Goal: Task Accomplishment & Management: Complete application form

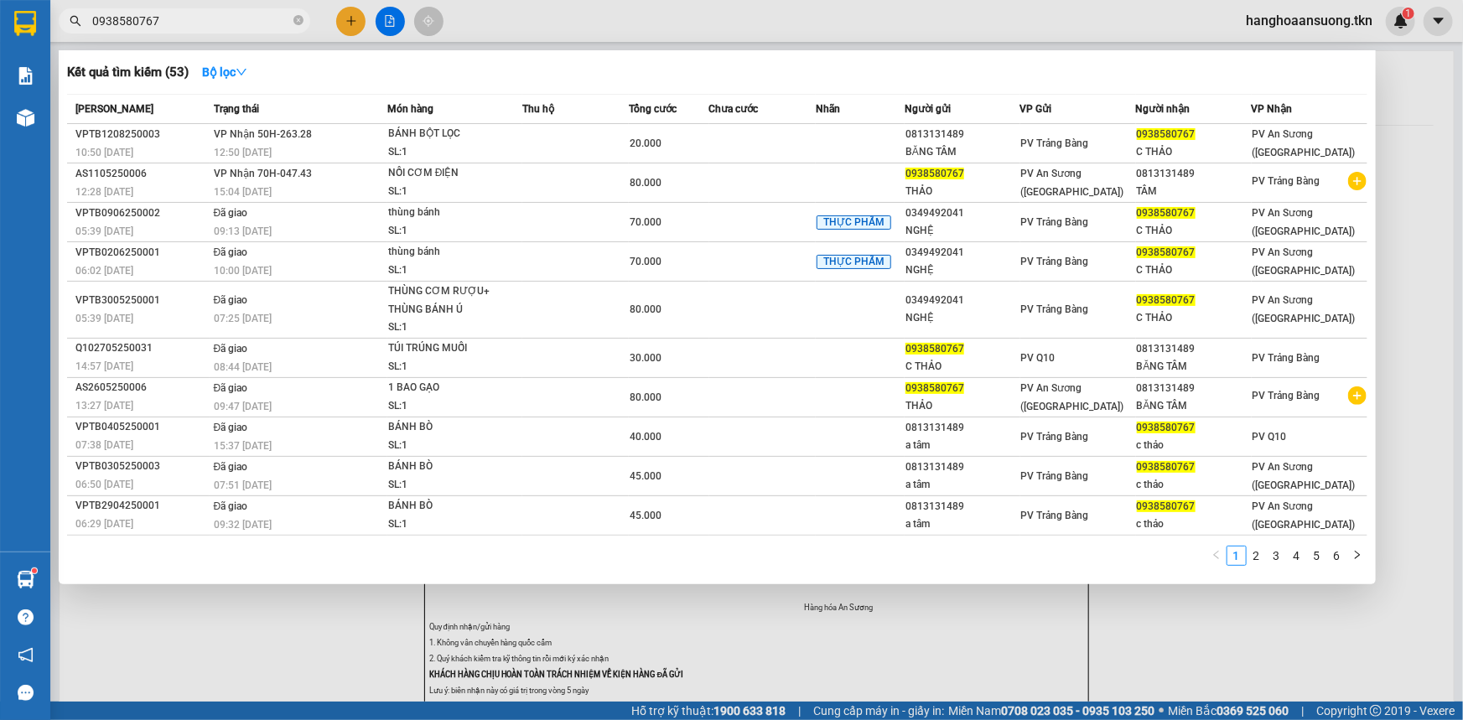
click at [232, 24] on input "0938580767" at bounding box center [191, 21] width 198 height 18
drag, startPoint x: 0, startPoint y: 0, endPoint x: 99, endPoint y: 85, distance: 130.2
click at [111, 36] on div "Kết quả tìm kiếm ( 53 ) Bộ lọc Mã ĐH Trạng thái Món hàng Thu hộ Tổng cước Chưa …" at bounding box center [163, 21] width 327 height 29
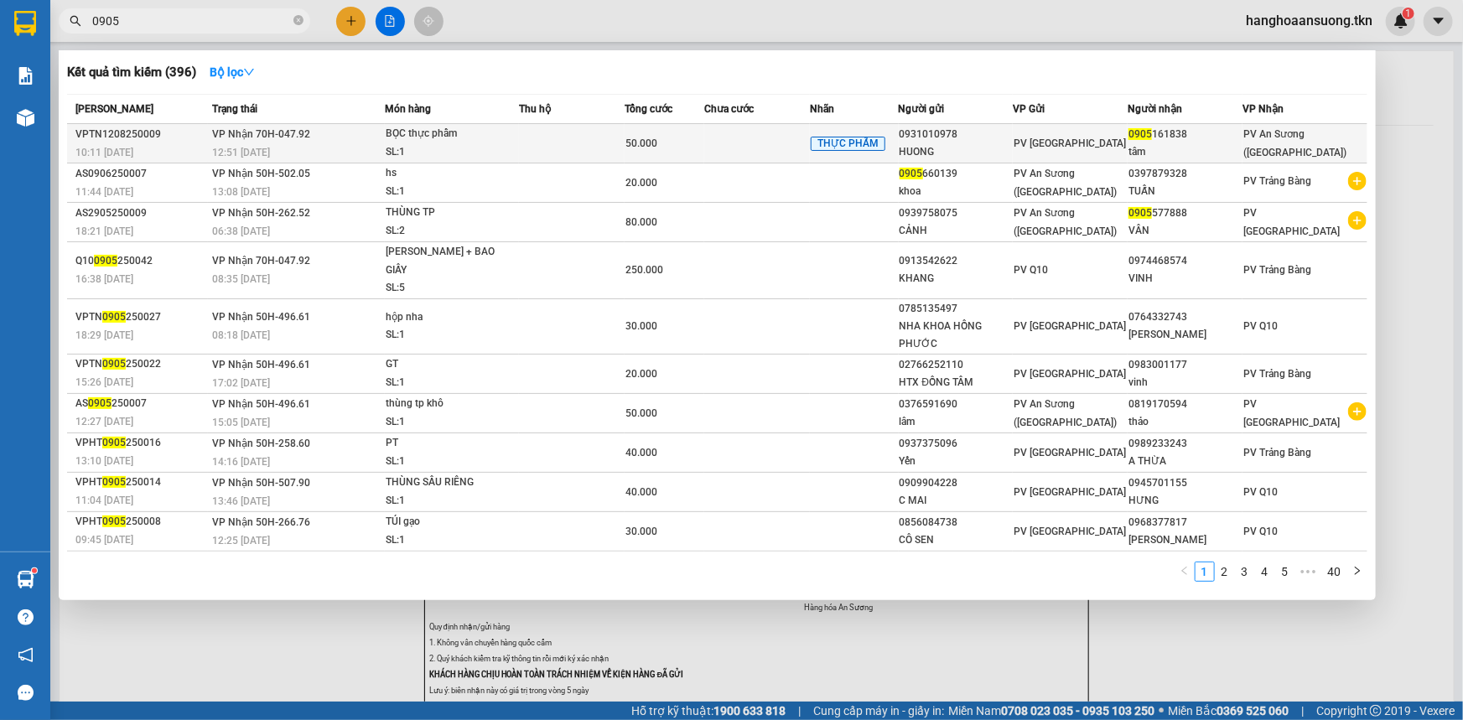
type input "0905"
click at [469, 132] on div "BỌC thực phẩm" at bounding box center [449, 134] width 126 height 18
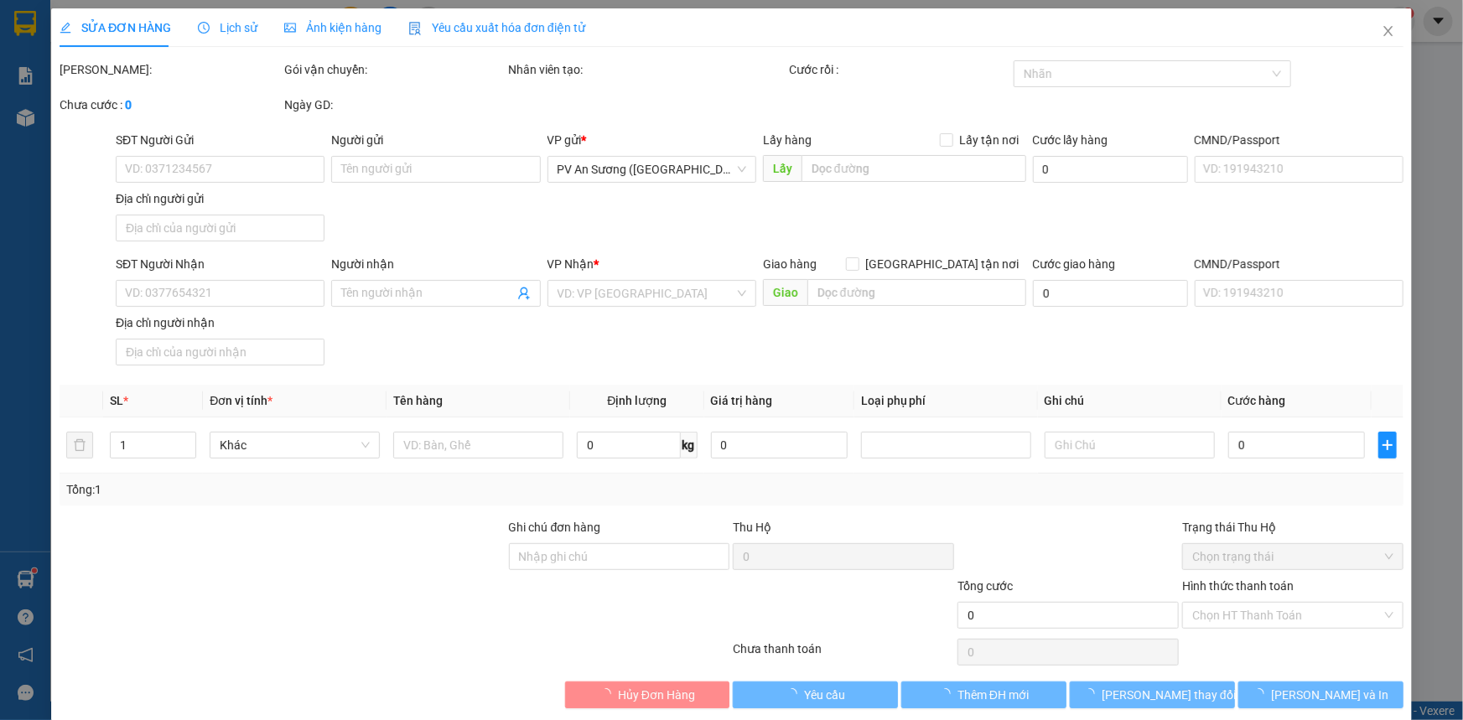
type input "0931010978"
type input "HUONG"
type input "0905161838"
type input "tâm"
type input "50.000"
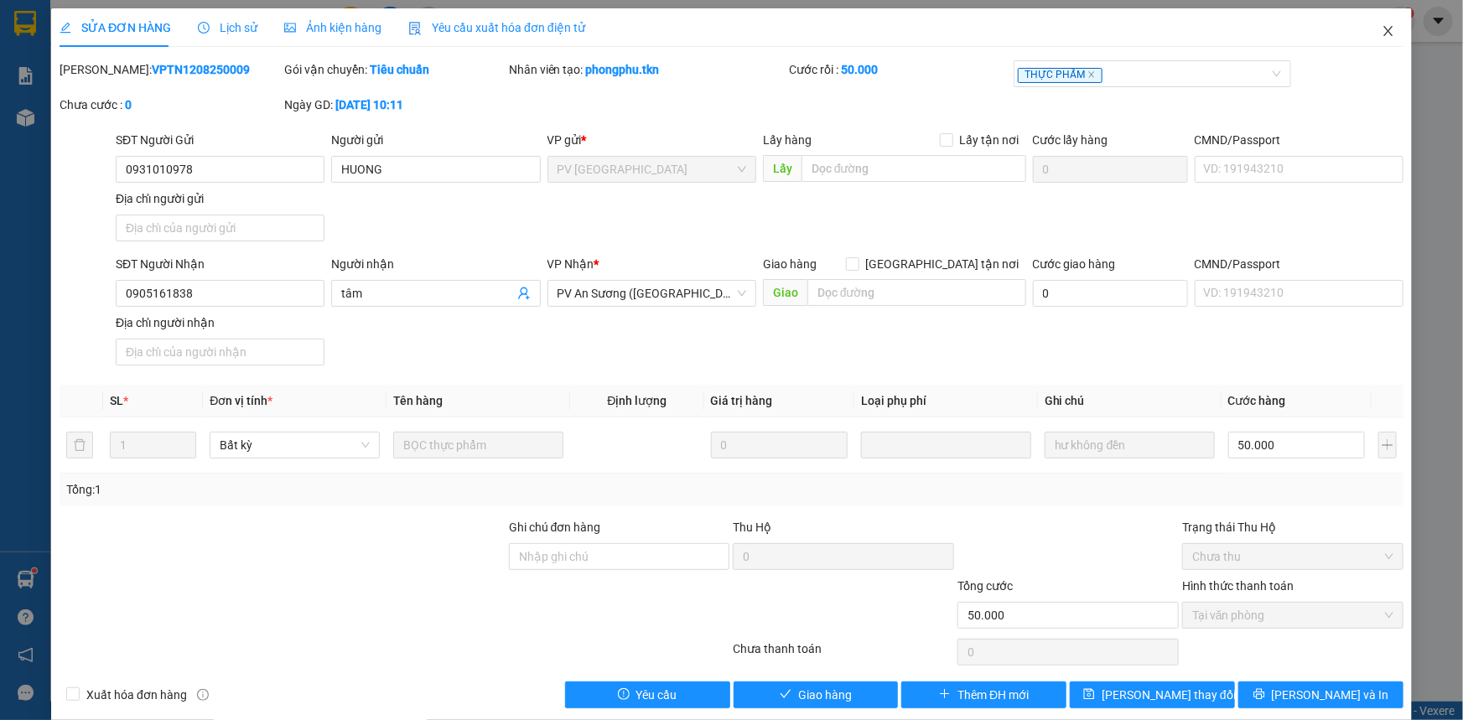
drag, startPoint x: 1373, startPoint y: 29, endPoint x: 1322, endPoint y: 314, distance: 289.6
click at [1340, 283] on div "SỬA ĐƠN HÀNG Lịch sử Ảnh kiện hàng Yêu cầu xuất hóa đơn điện tử Total Paid Fee …" at bounding box center [731, 364] width 1361 height 713
click at [786, 695] on button "Giao hàng" at bounding box center [816, 695] width 165 height 27
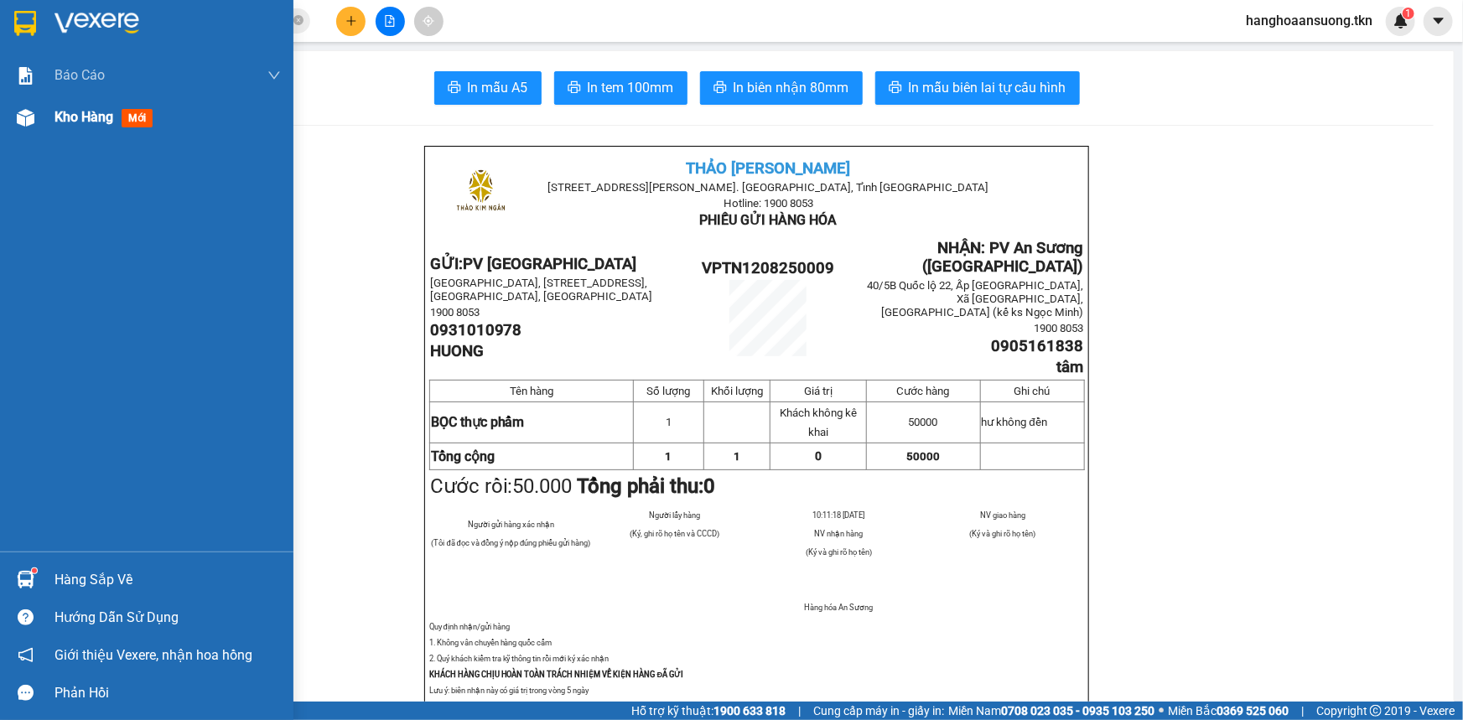
click at [99, 109] on span "Kho hàng" at bounding box center [83, 117] width 59 height 16
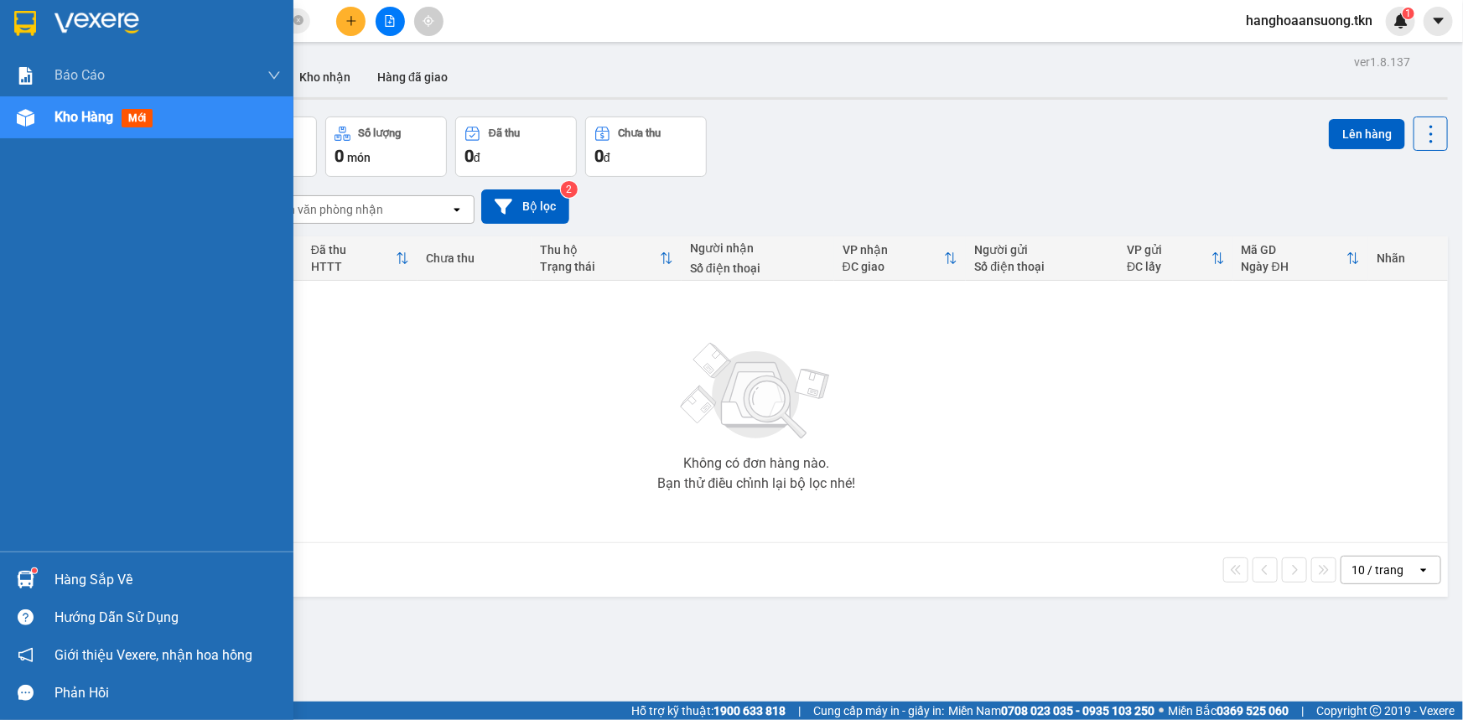
click at [42, 567] on div "Hàng sắp về" at bounding box center [146, 580] width 293 height 38
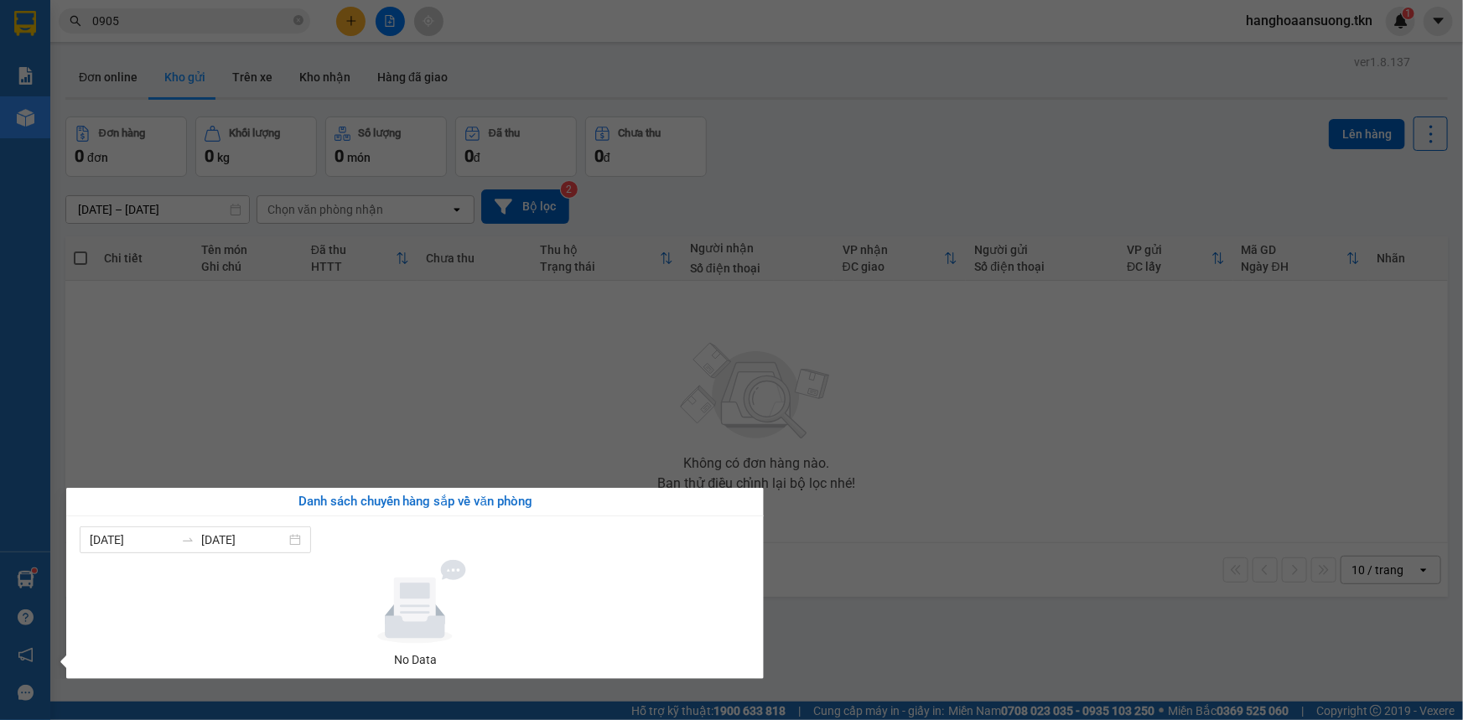
click at [303, 360] on section "Kết quả tìm kiếm ( 396 ) Bộ lọc Mã ĐH Trạng thái Món hàng Thu hộ Tổng cước Chưa…" at bounding box center [731, 360] width 1463 height 720
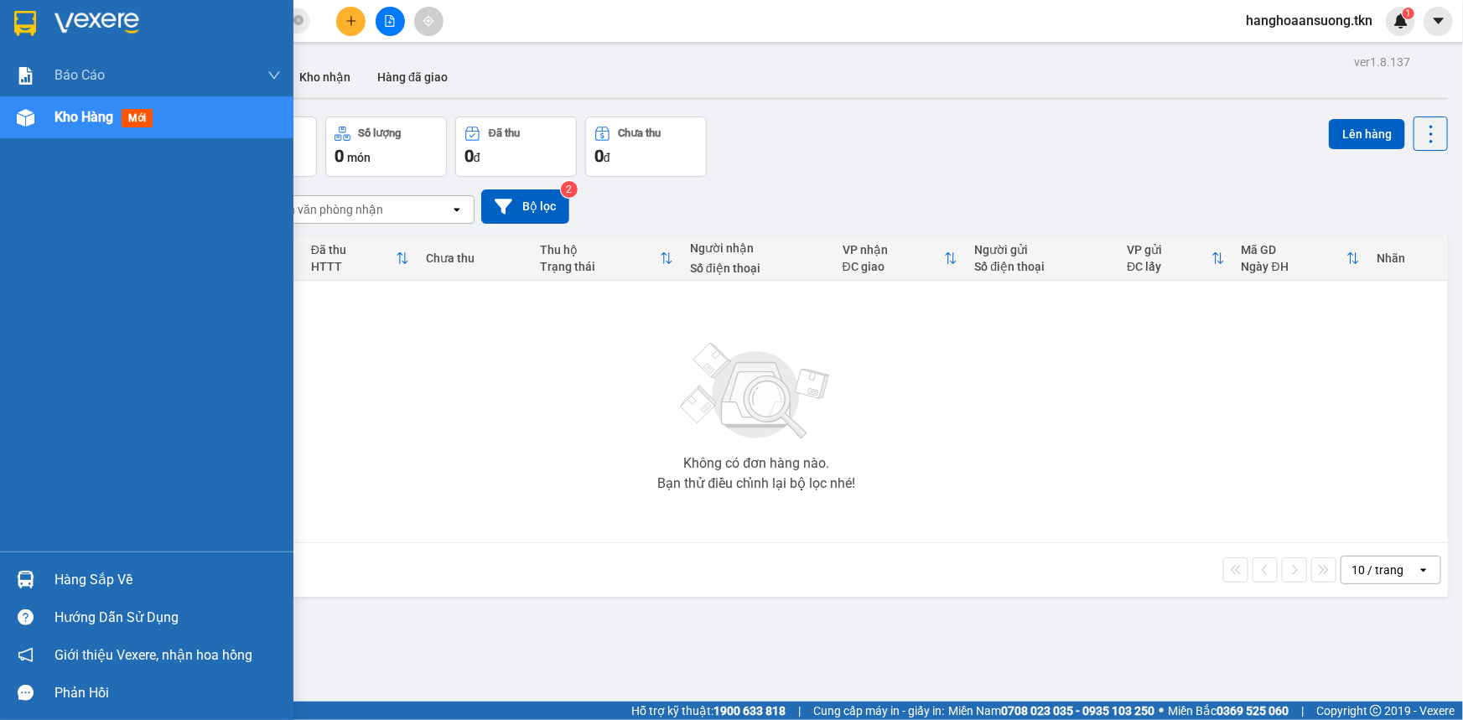
click at [24, 581] on img at bounding box center [26, 580] width 18 height 18
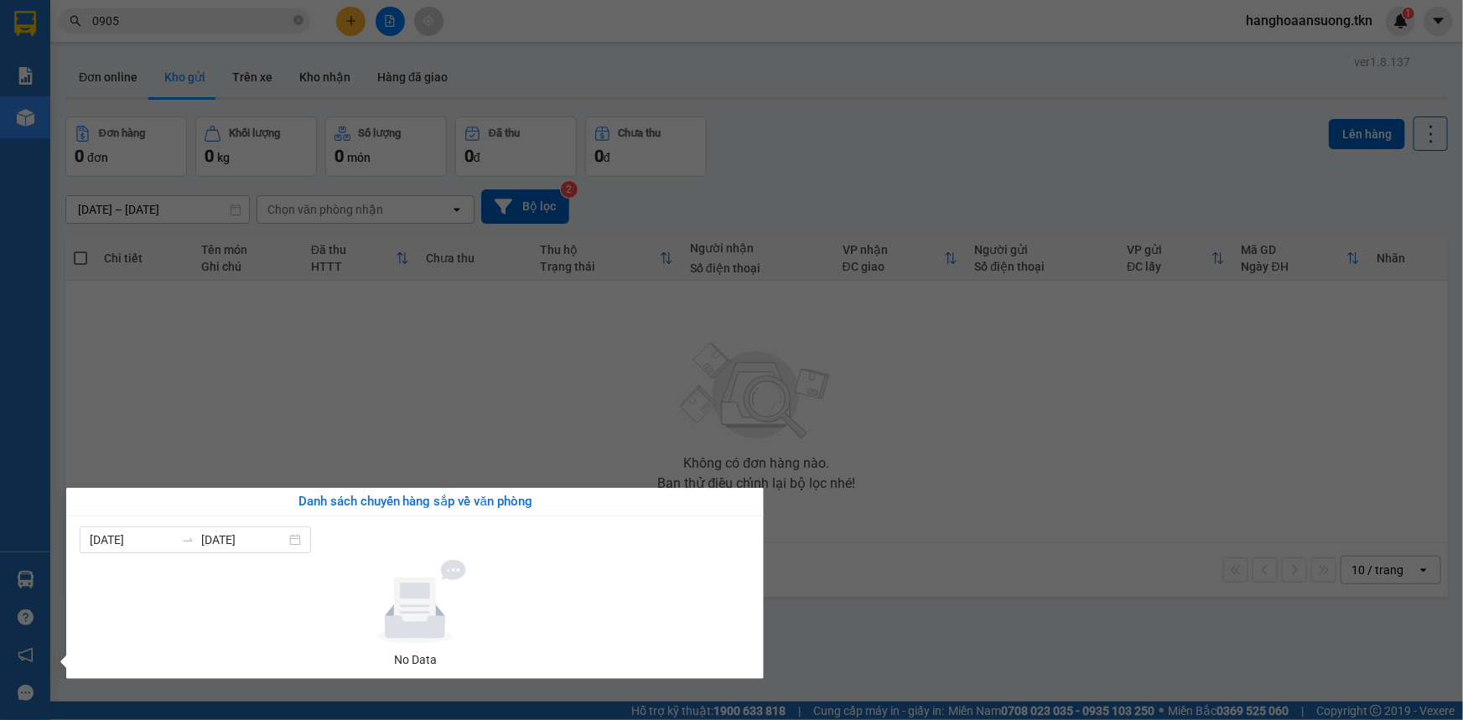
click at [236, 453] on section "Kết quả tìm kiếm ( 396 ) Bộ lọc Mã ĐH Trạng thái Món hàng Thu hộ Tổng cước Chưa…" at bounding box center [731, 360] width 1463 height 720
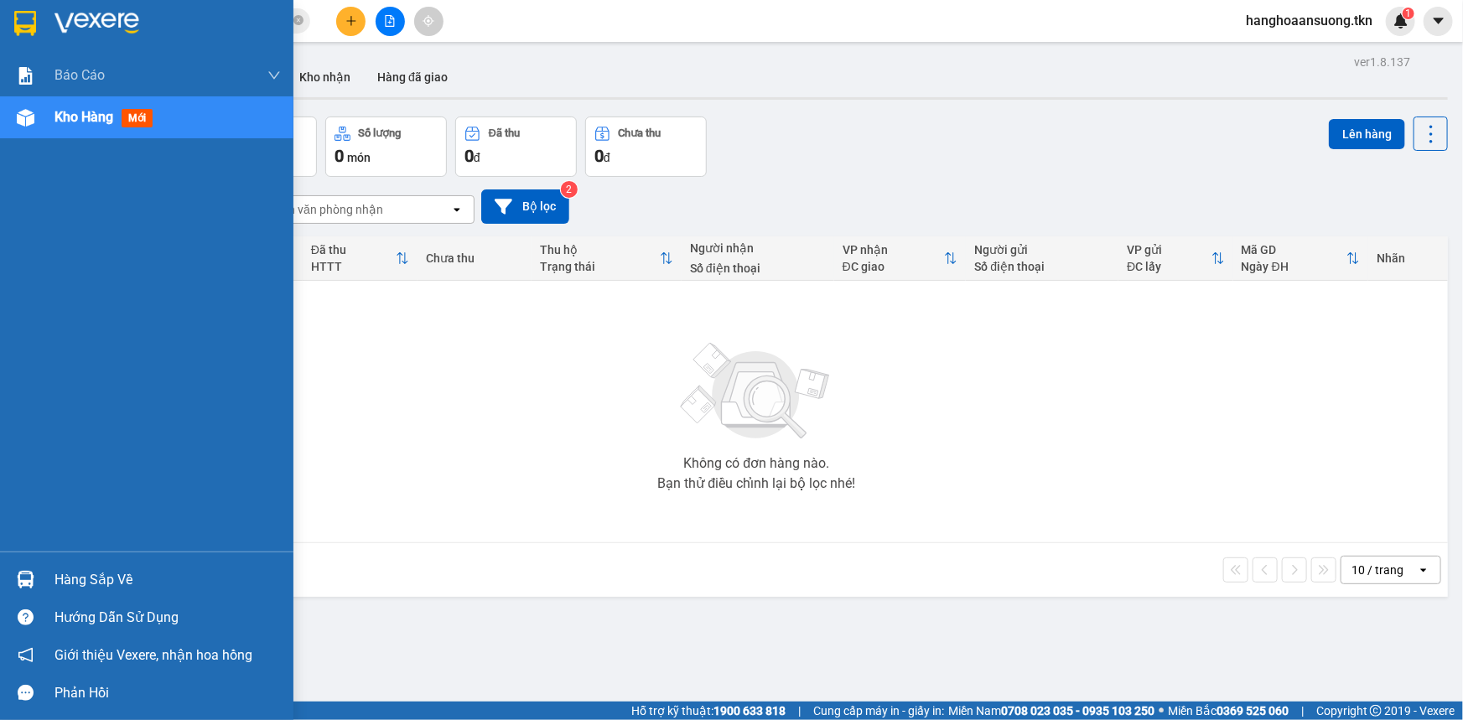
click at [38, 574] on div at bounding box center [25, 579] width 29 height 29
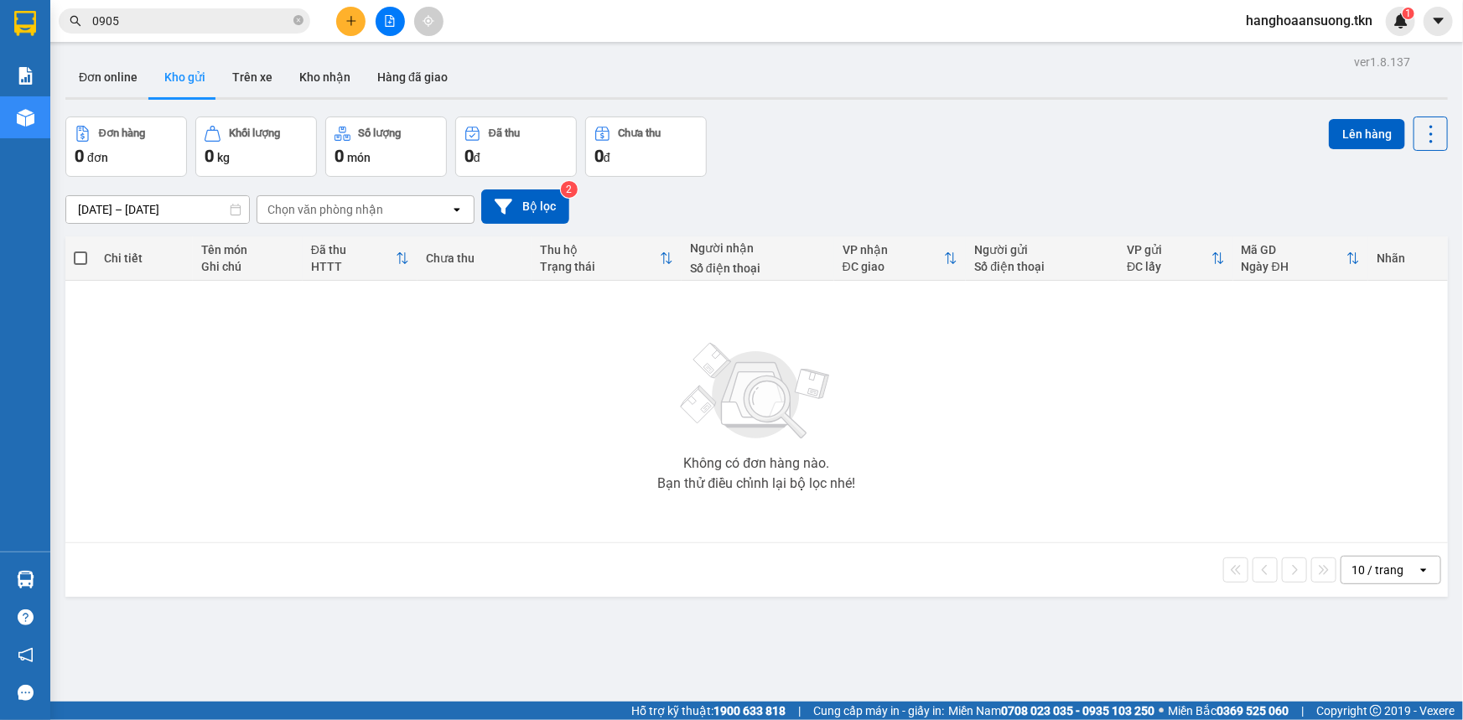
click at [352, 7] on button at bounding box center [350, 21] width 29 height 29
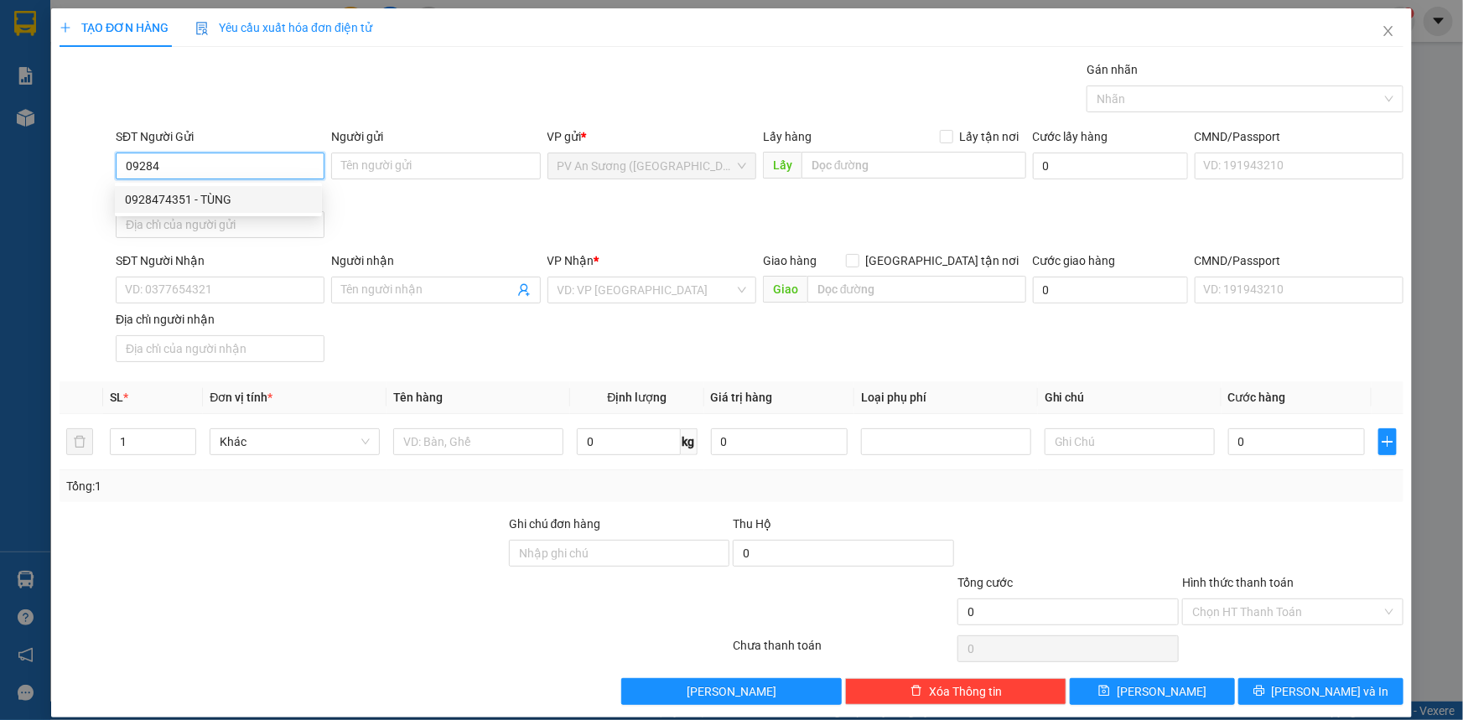
click at [259, 194] on div "0928474351 - TÙNG" at bounding box center [218, 199] width 187 height 18
type input "0928474351"
type input "TÙNG"
type input "0375594029"
type input "HẰNG"
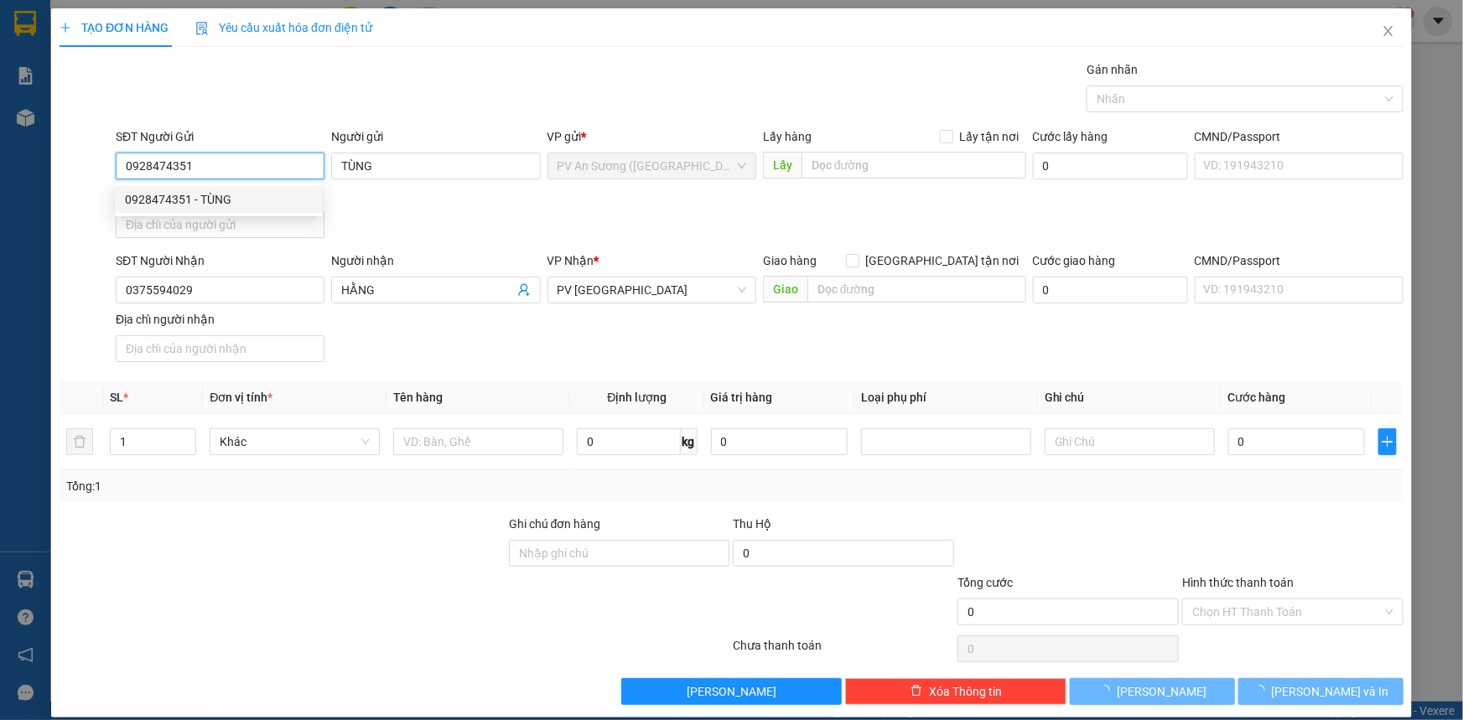
type input "20.000"
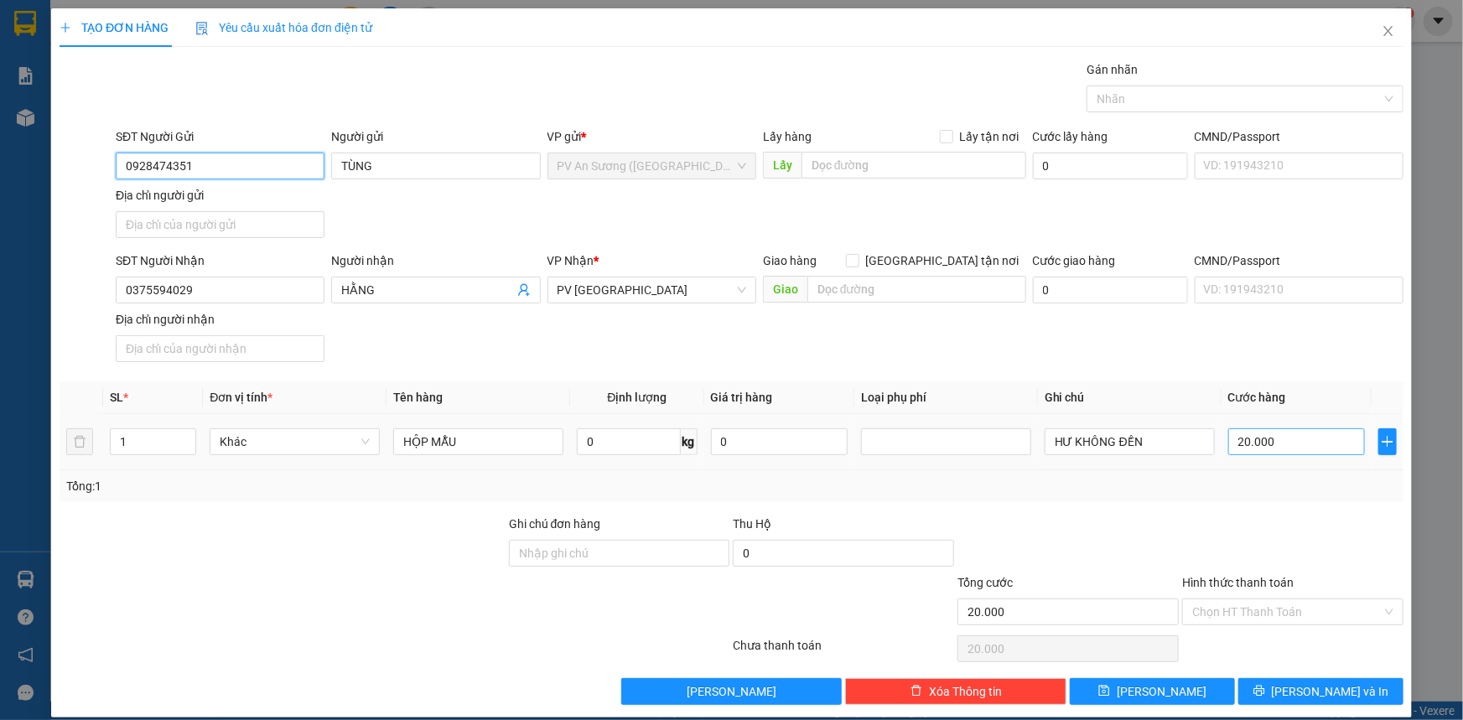
type input "0928474351"
type input "0"
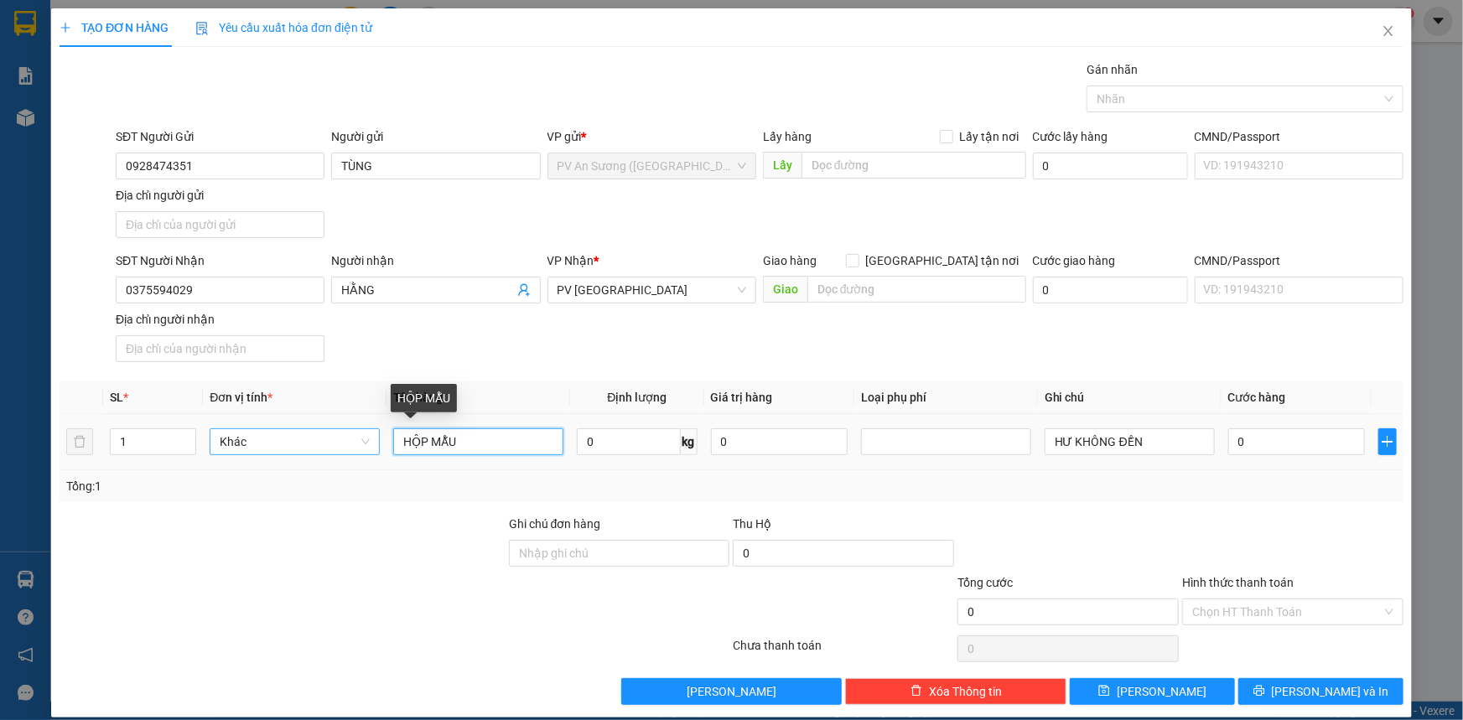
drag, startPoint x: 526, startPoint y: 437, endPoint x: 293, endPoint y: 447, distance: 233.3
click at [303, 443] on tr "1 Khác HỘP MẪU 0 kg 0 HƯ KHÔNG ĐỀN 0" at bounding box center [732, 442] width 1344 height 56
type input "KIỆN MẪU"
click at [1283, 445] on input "0" at bounding box center [1296, 441] width 137 height 27
type input "003"
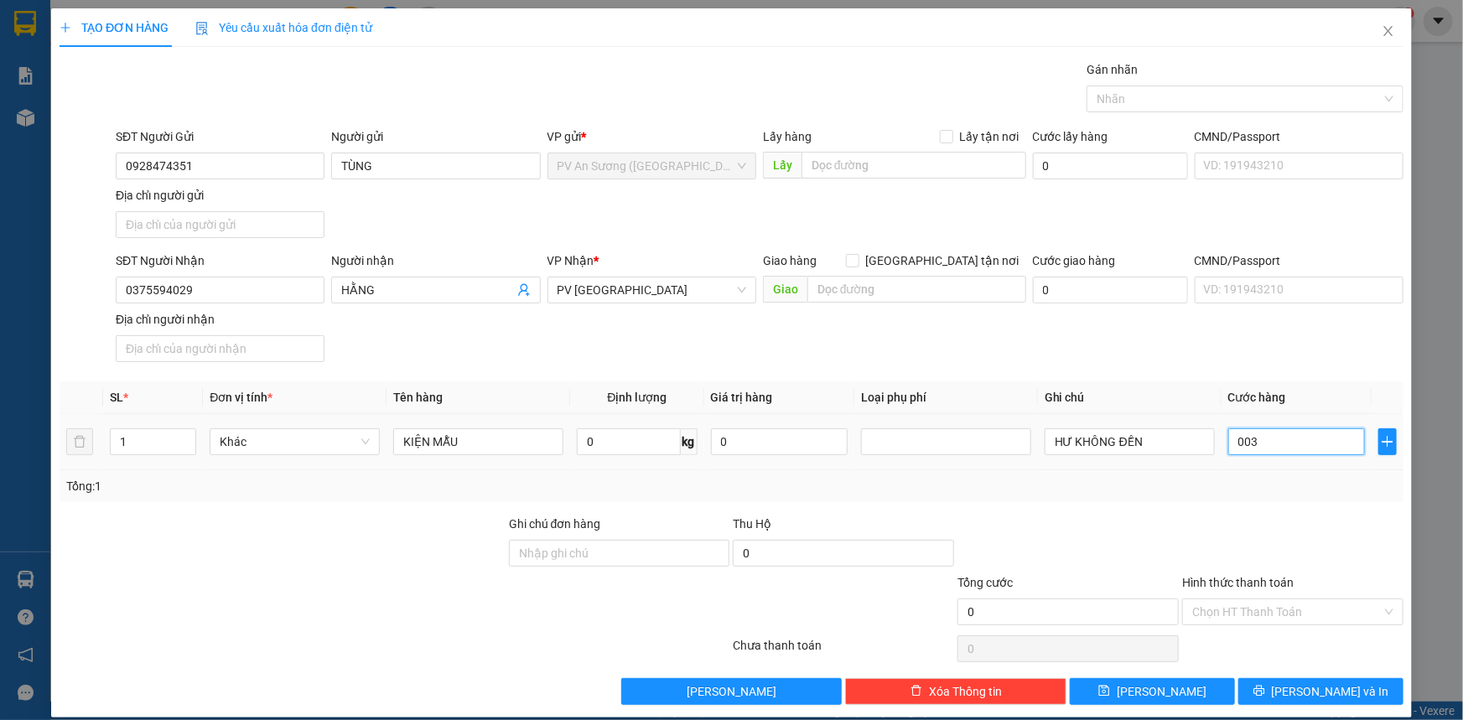
type input "3"
type input "30"
type input "0.030"
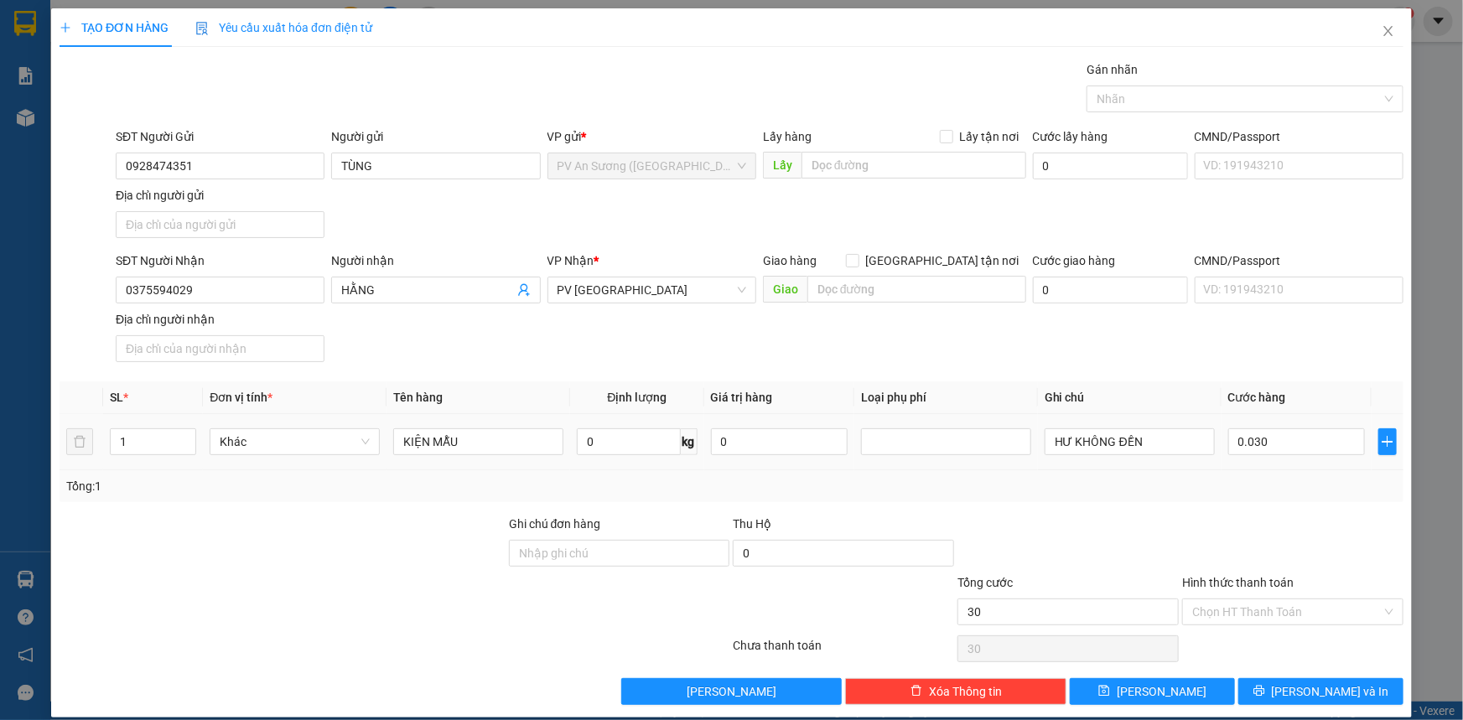
click at [1288, 470] on div "SL * Đơn vị tính * Tên hàng Định lượng Giá trị hàng Loại phụ phí Ghi chú Cước h…" at bounding box center [732, 441] width 1344 height 121
type input "30.000"
click at [1293, 599] on input "Hình thức thanh toán" at bounding box center [1286, 611] width 189 height 25
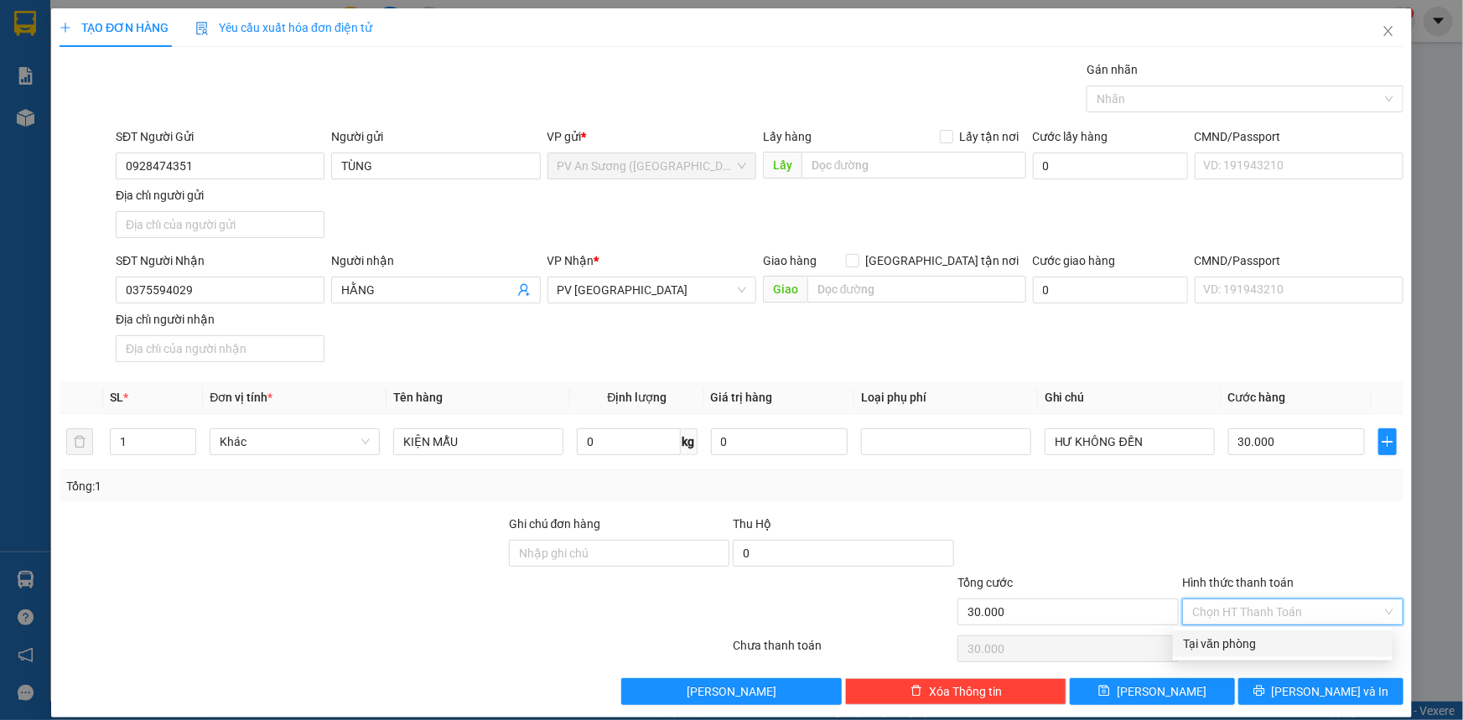
click at [1271, 646] on div "Tại văn phòng" at bounding box center [1283, 644] width 200 height 18
type input "0"
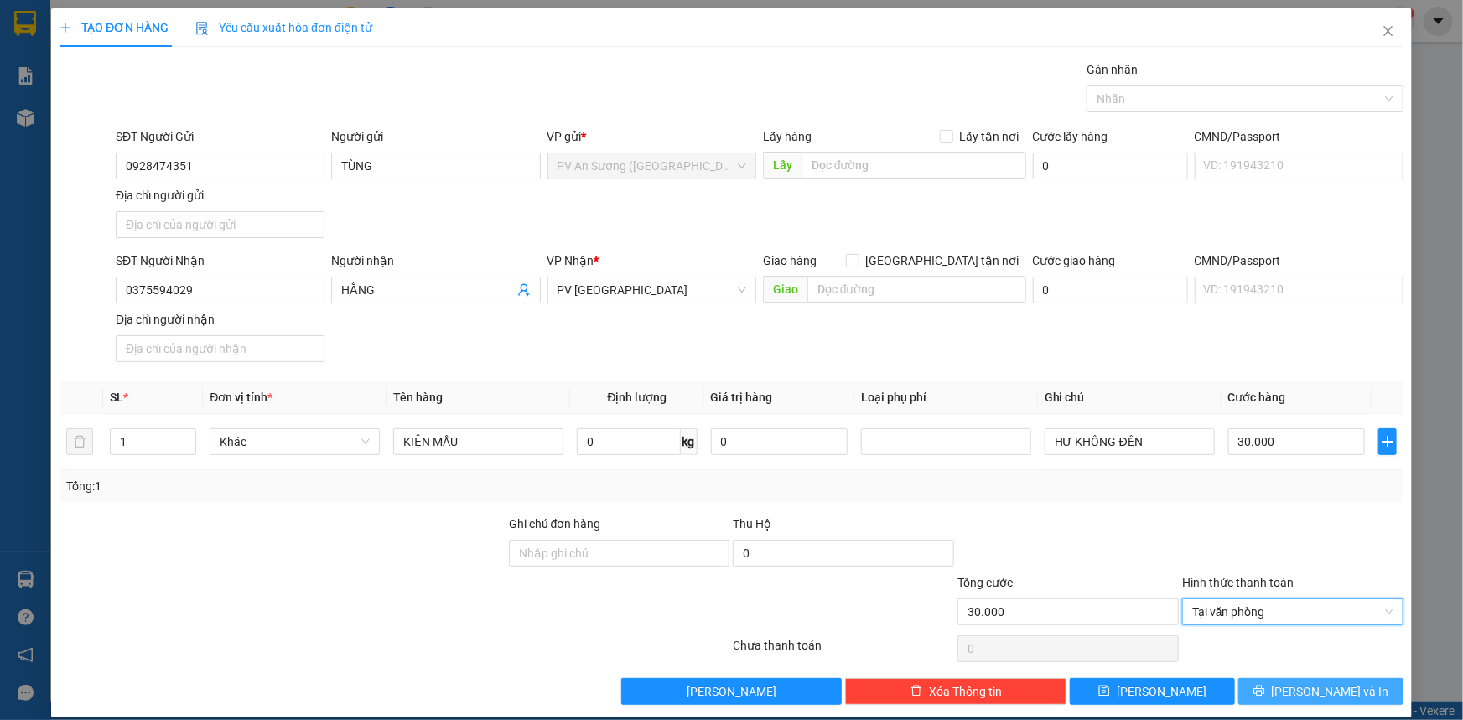
click at [1265, 685] on icon "printer" at bounding box center [1259, 691] width 12 height 12
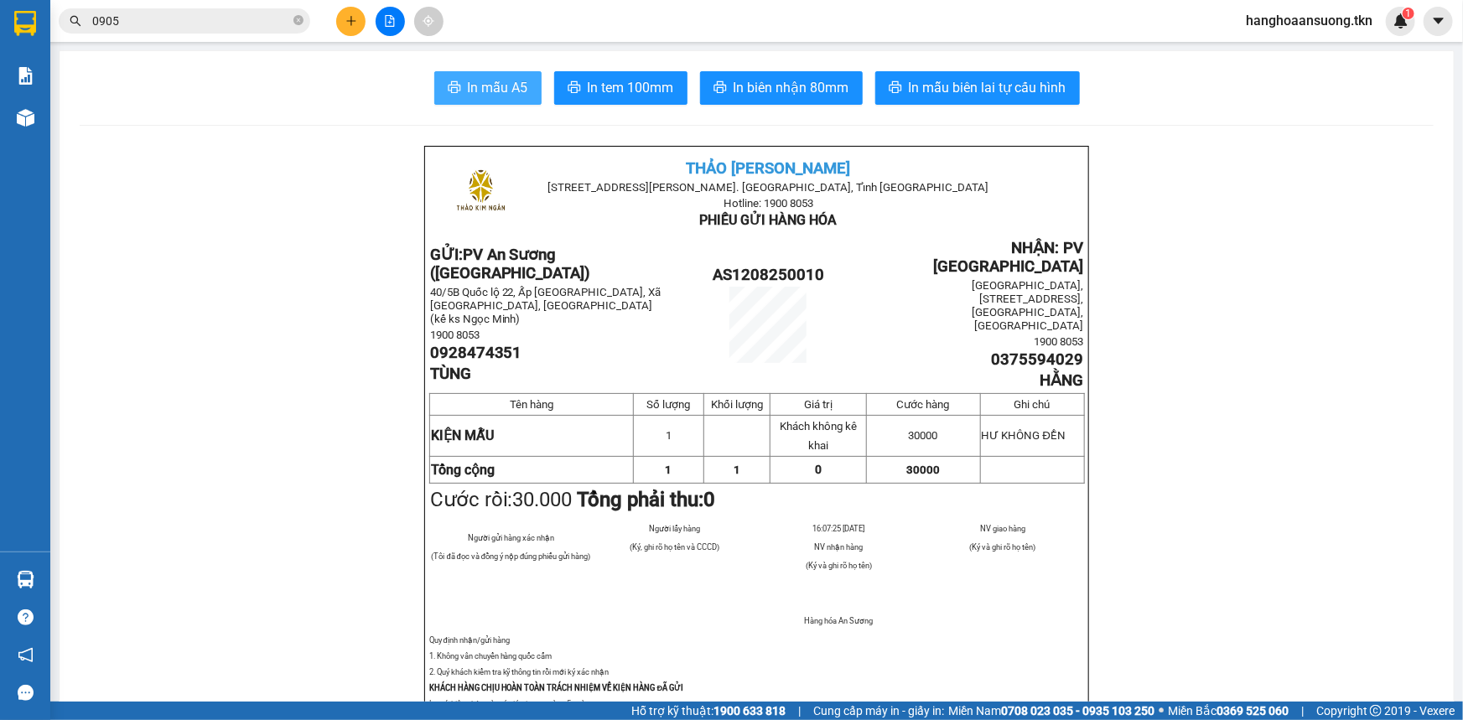
click at [485, 91] on span "In mẫu A5" at bounding box center [498, 87] width 60 height 21
click at [493, 91] on span "In mẫu A5" at bounding box center [498, 87] width 60 height 21
click at [201, 18] on input "0905" at bounding box center [191, 21] width 198 height 18
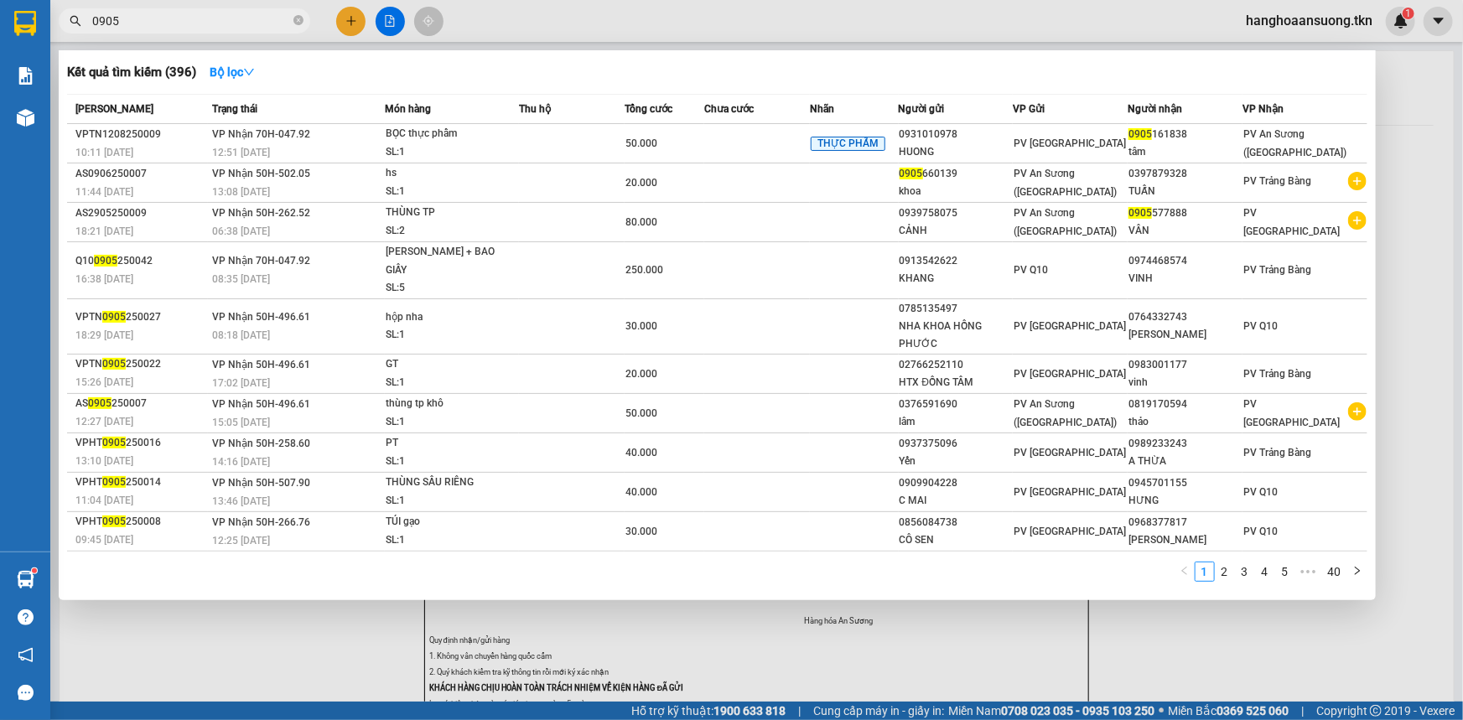
click at [201, 18] on input "0905" at bounding box center [191, 21] width 198 height 18
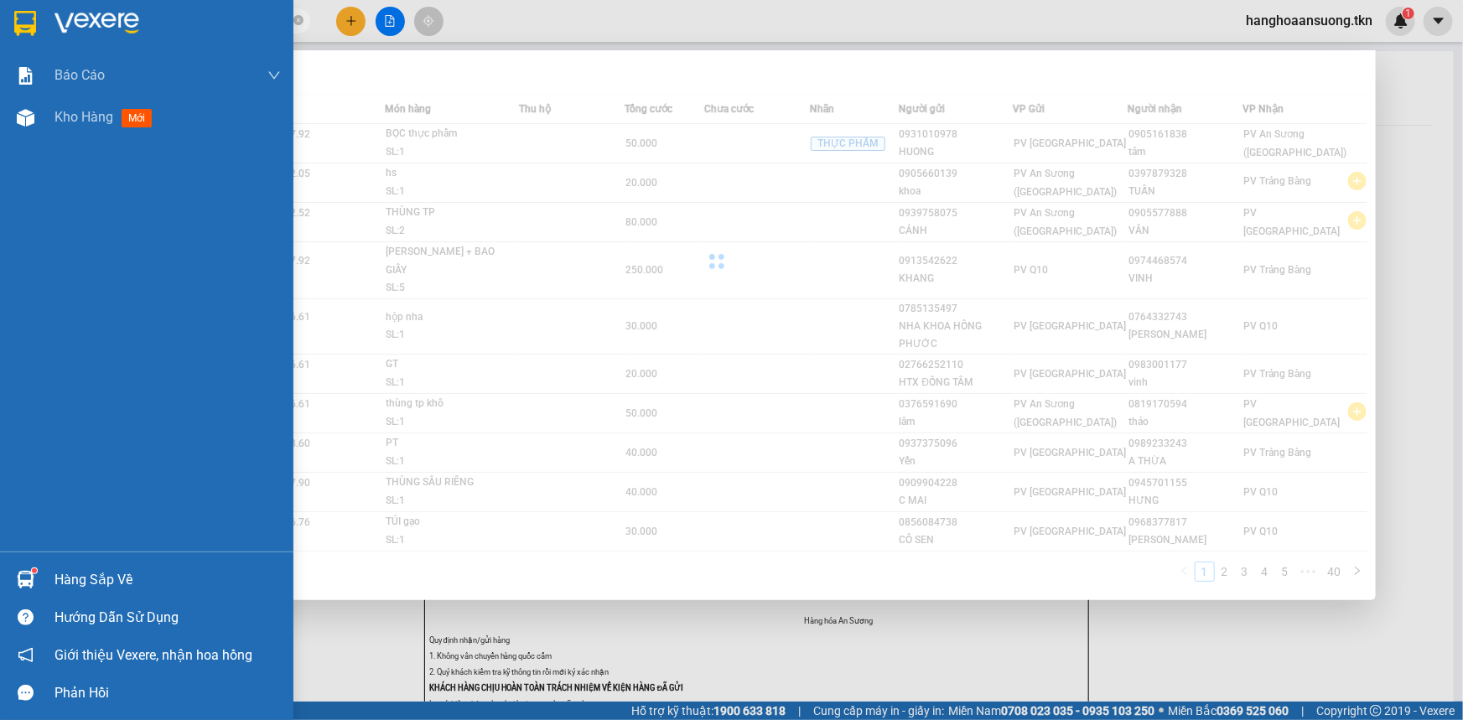
drag, startPoint x: 87, startPoint y: 23, endPoint x: 8, endPoint y: 49, distance: 83.0
click at [23, 41] on section "Kết quả tìm kiếm ( 396 ) Bộ lọc Mã ĐH Trạng thái Món hàng Thu hộ Tổng cước Chưa…" at bounding box center [731, 360] width 1463 height 720
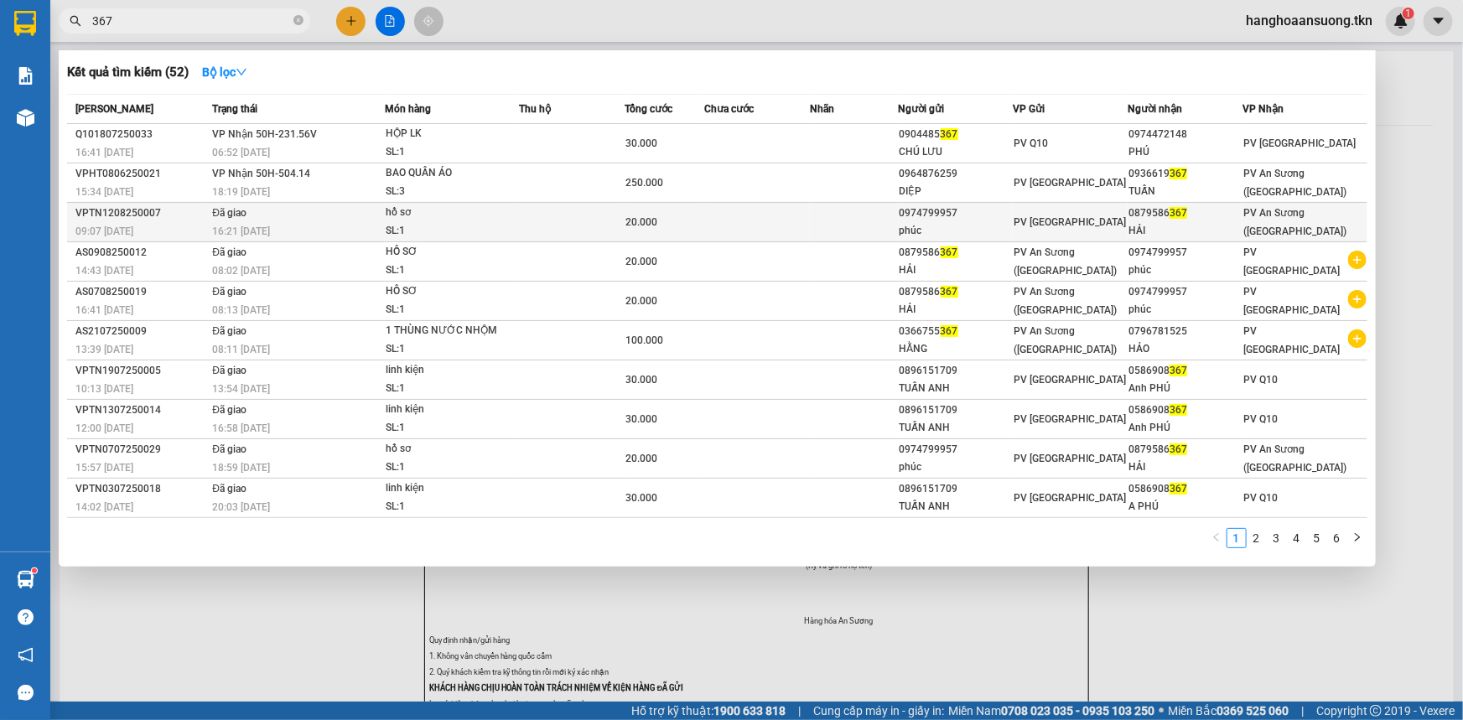
type input "367"
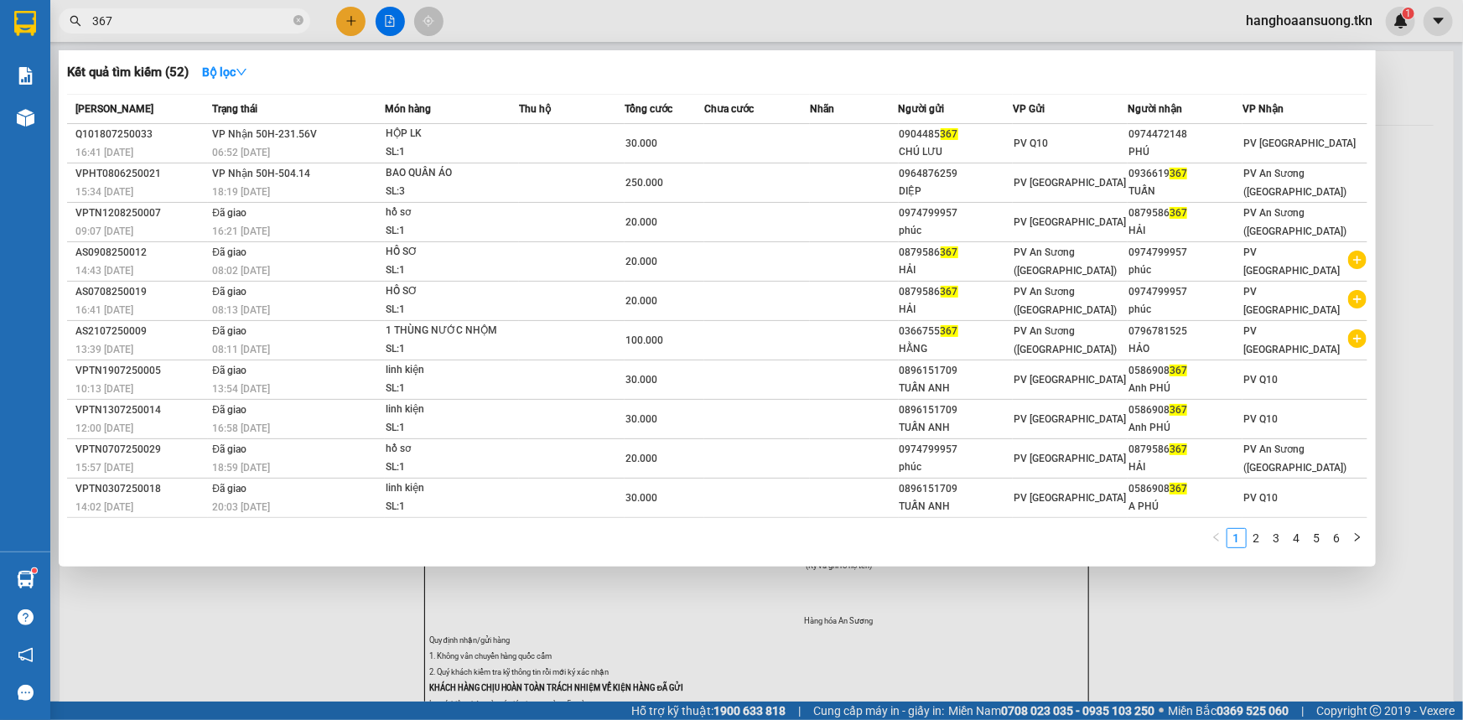
click at [1013, 223] on div "phúc" at bounding box center [956, 231] width 113 height 18
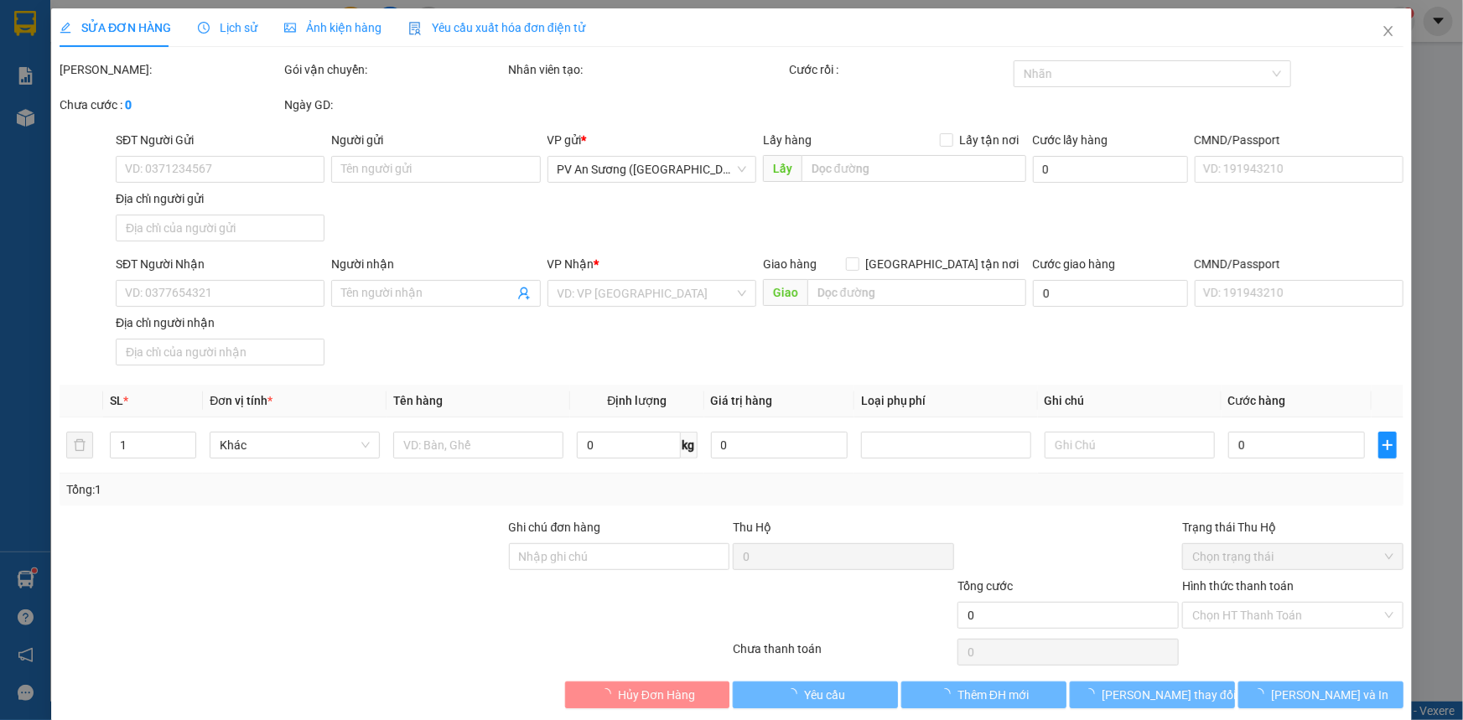
type input "0974799957"
type input "phúc"
type input "0879586367"
type input "HẢI"
type input "20.000"
